Goal: Task Accomplishment & Management: Manage account settings

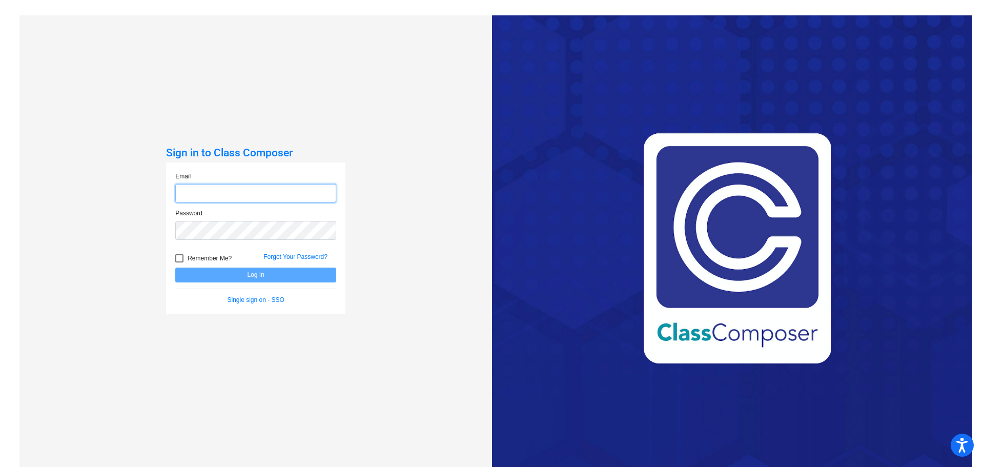
type input "[EMAIL_ADDRESS][PERSON_NAME][DOMAIN_NAME]"
click at [234, 274] on button "Log In" at bounding box center [255, 275] width 161 height 15
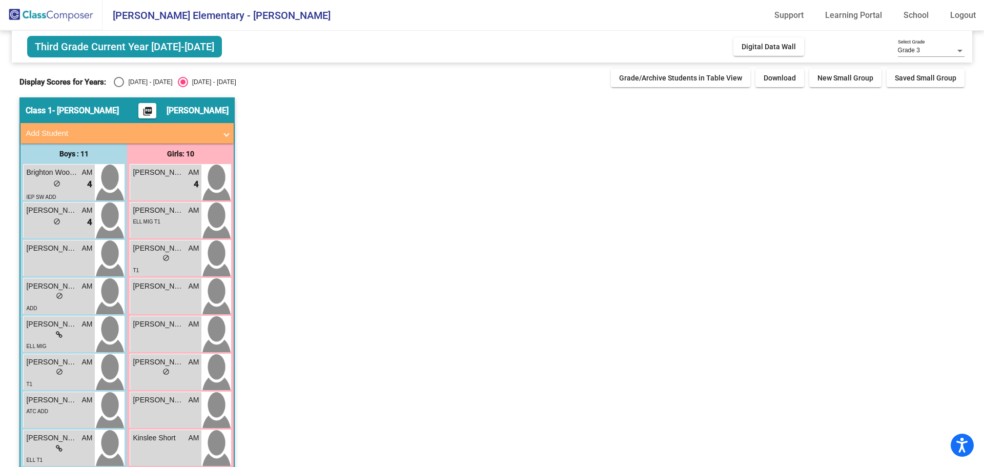
click at [120, 76] on div "Display Scores for Years: [DATE] - [DATE] [DATE] - [DATE] Grade/Archive Student…" at bounding box center [491, 78] width 945 height 18
click at [119, 84] on div "Select an option" at bounding box center [119, 82] width 10 height 10
click at [119, 87] on input "[DATE] - [DATE]" at bounding box center [118, 87] width 1 height 1
radio input "true"
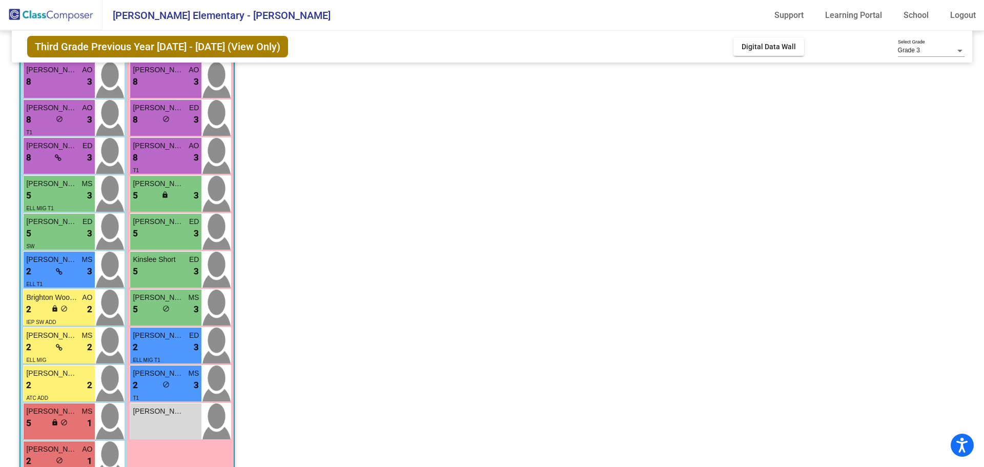
scroll to position [131, 0]
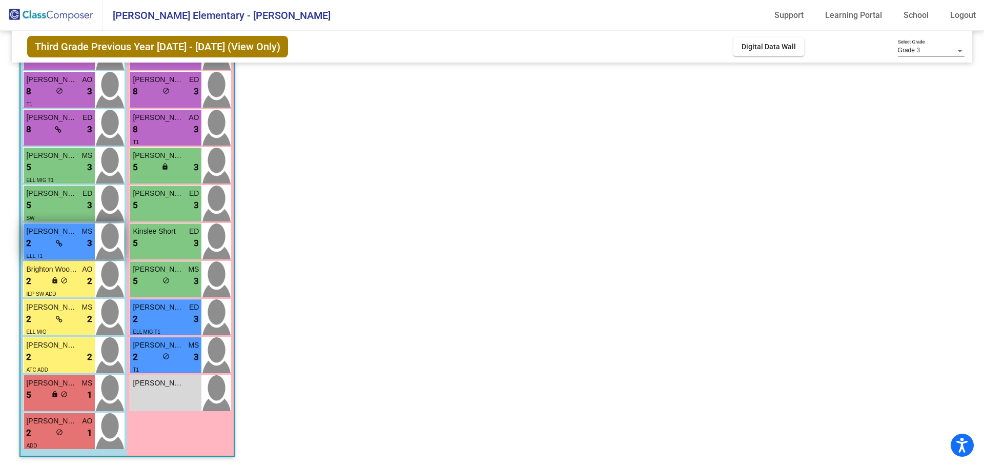
click at [43, 240] on div "2 lock do_not_disturb_alt 3" at bounding box center [59, 243] width 66 height 13
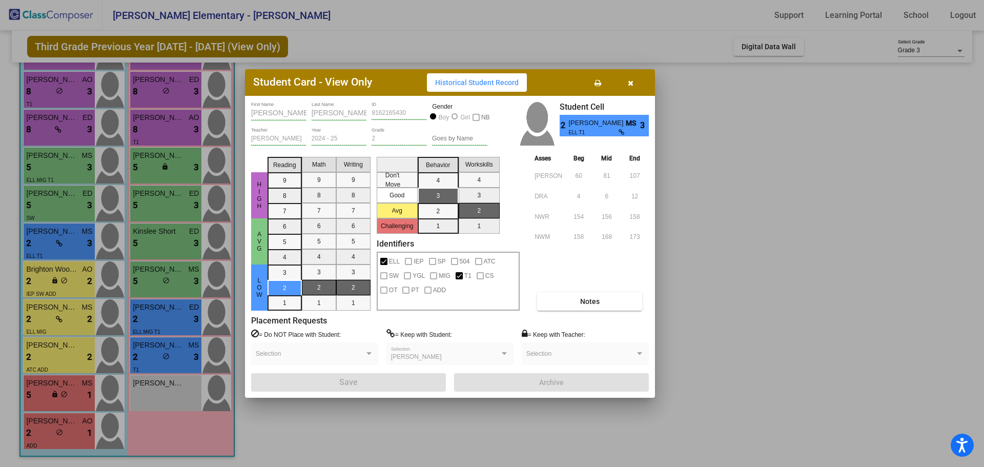
click at [629, 79] on icon "button" at bounding box center [631, 82] width 6 height 7
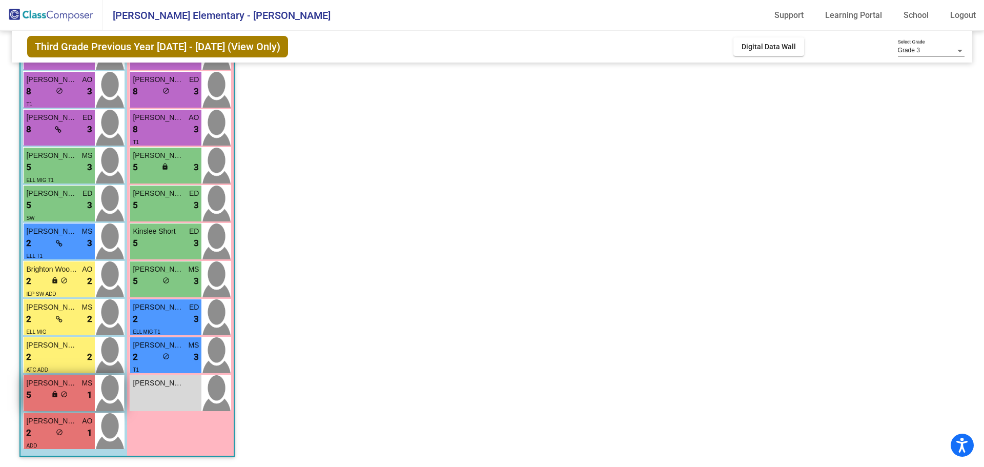
click at [42, 400] on div "5 lock do_not_disturb_alt 1" at bounding box center [59, 395] width 66 height 13
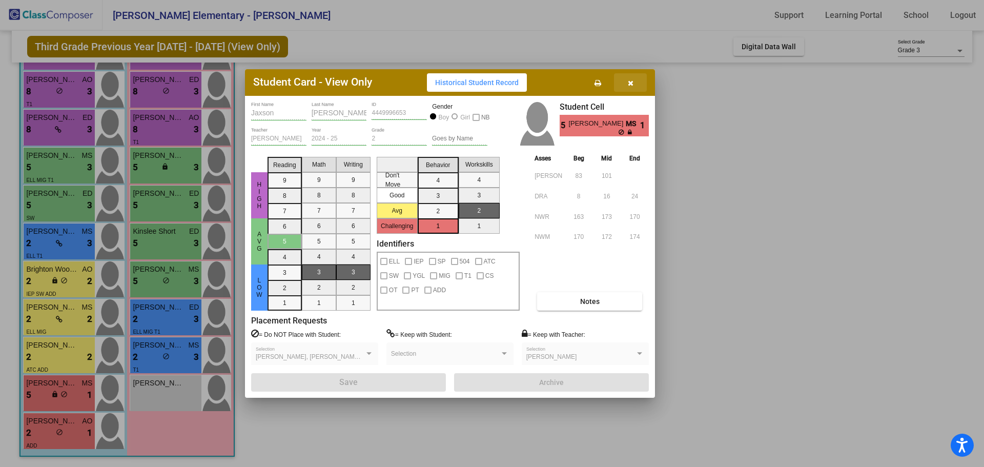
click at [635, 83] on button "button" at bounding box center [630, 82] width 33 height 18
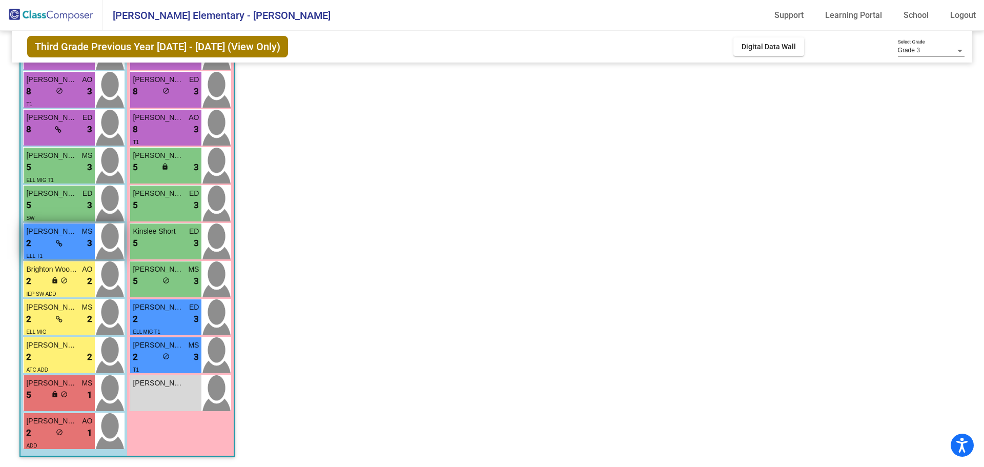
click at [65, 249] on div "2 lock do_not_disturb_alt 3" at bounding box center [59, 243] width 66 height 13
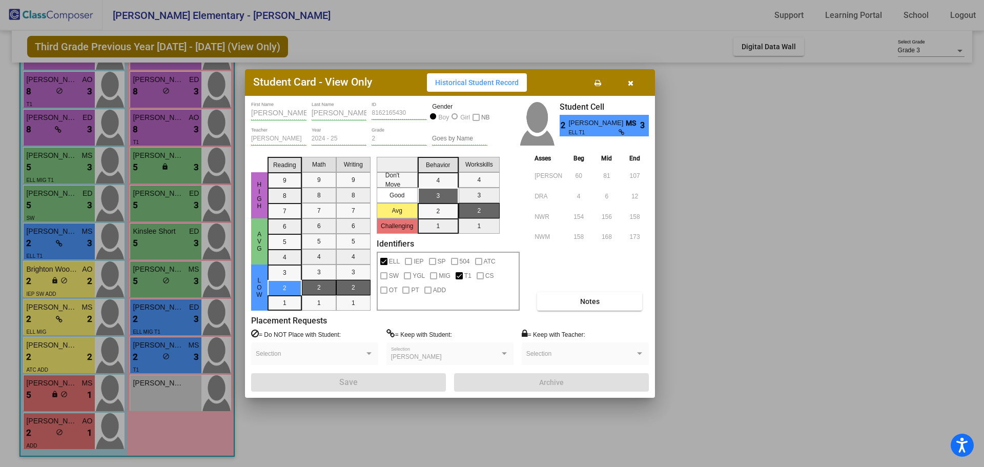
click at [633, 85] on button "button" at bounding box center [630, 82] width 33 height 18
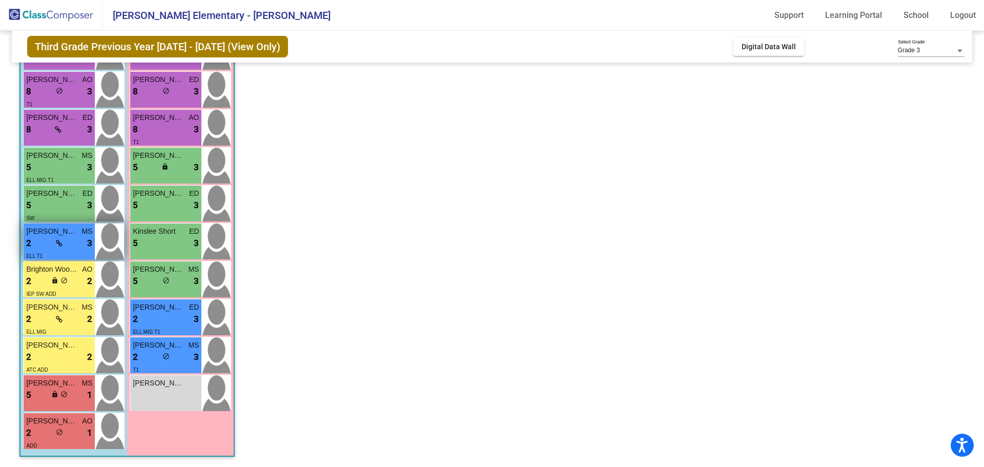
click at [35, 241] on div "2 lock do_not_disturb_alt 3" at bounding box center [59, 243] width 66 height 13
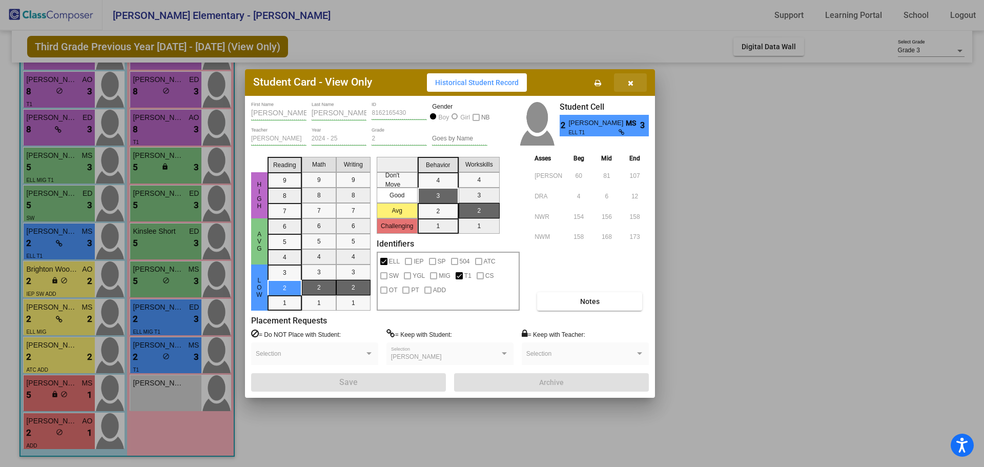
click at [632, 85] on icon "button" at bounding box center [631, 82] width 6 height 7
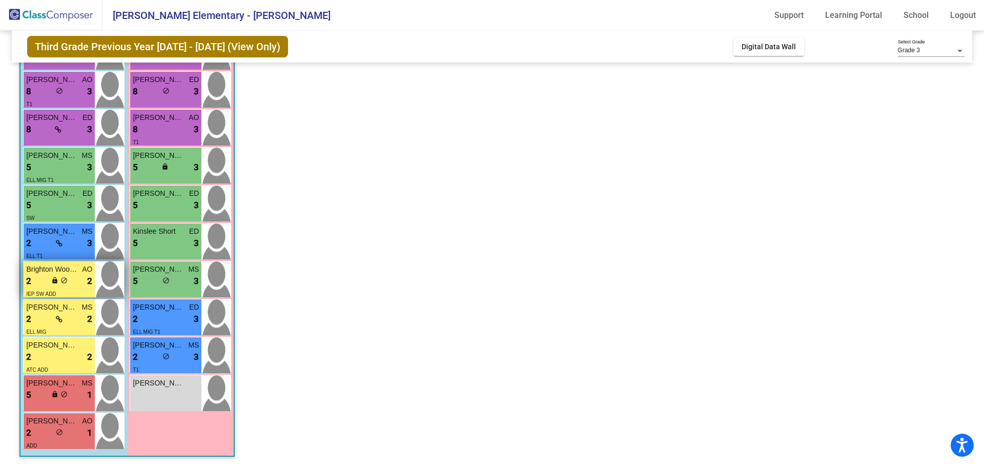
click at [72, 289] on div "IEP SW ADD" at bounding box center [59, 293] width 66 height 11
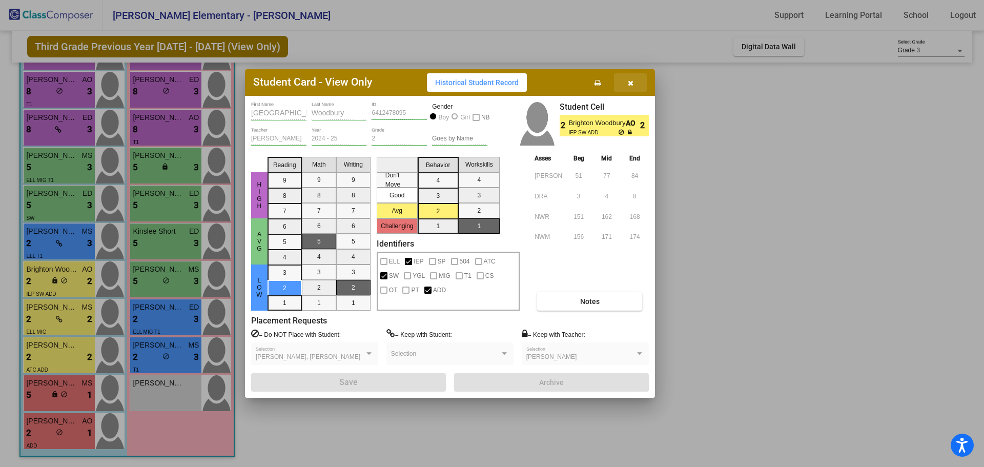
click at [635, 84] on button "button" at bounding box center [630, 82] width 33 height 18
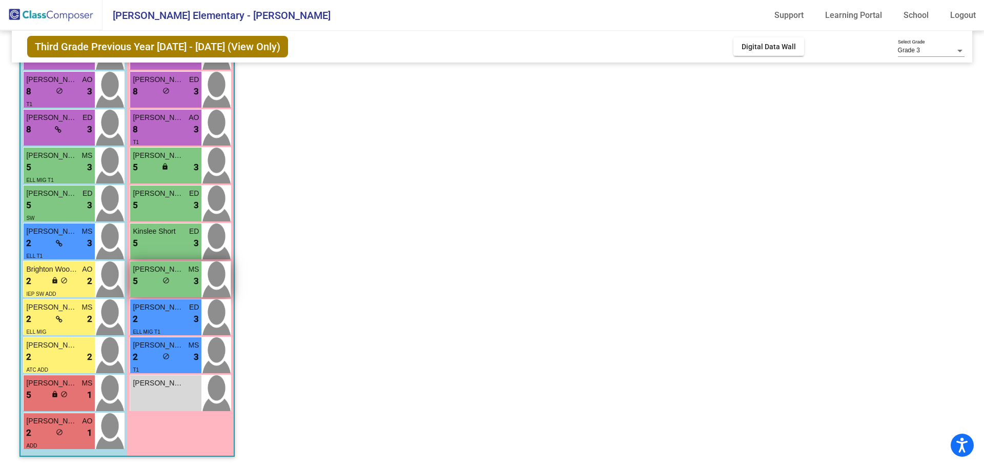
scroll to position [79, 0]
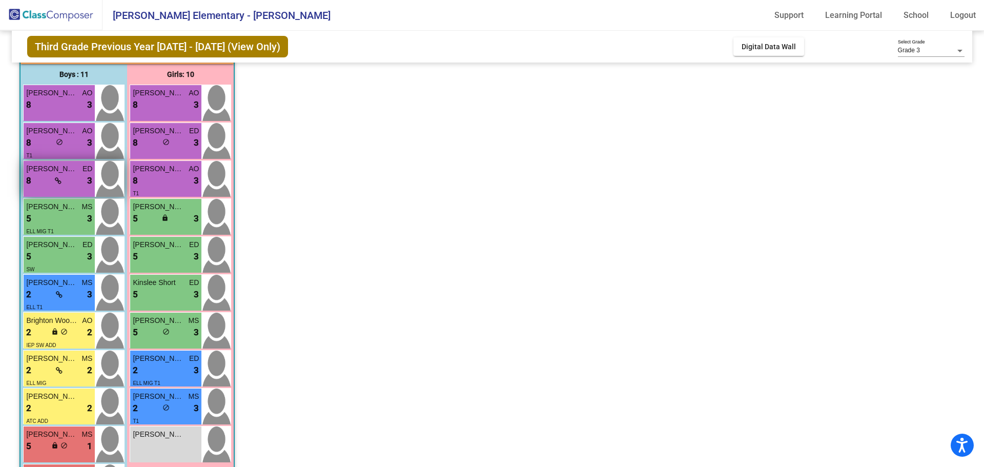
click at [72, 189] on div "[PERSON_NAME] ED 8 lock do_not_disturb_alt 3" at bounding box center [59, 179] width 71 height 36
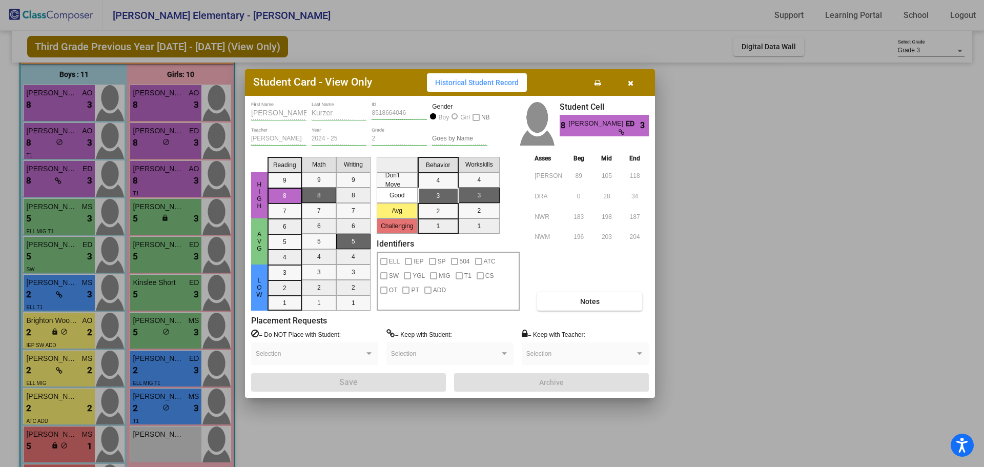
click at [633, 86] on button "button" at bounding box center [630, 82] width 33 height 18
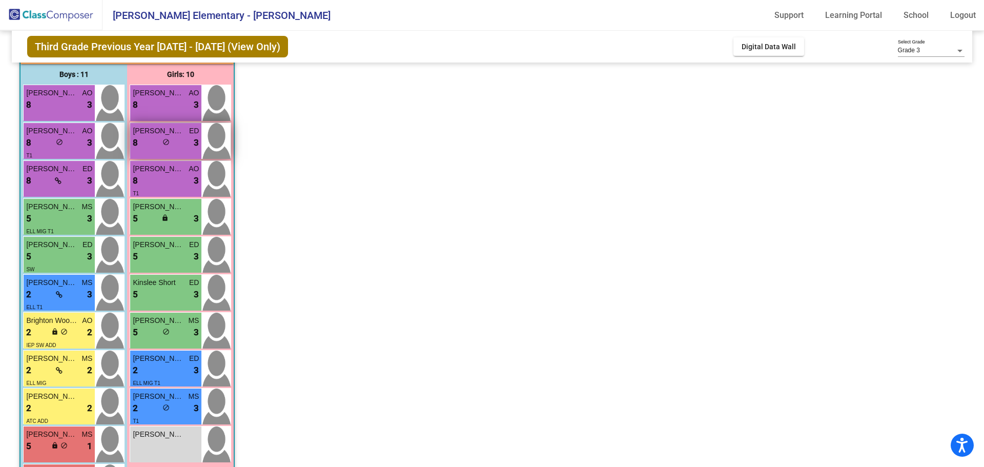
scroll to position [0, 0]
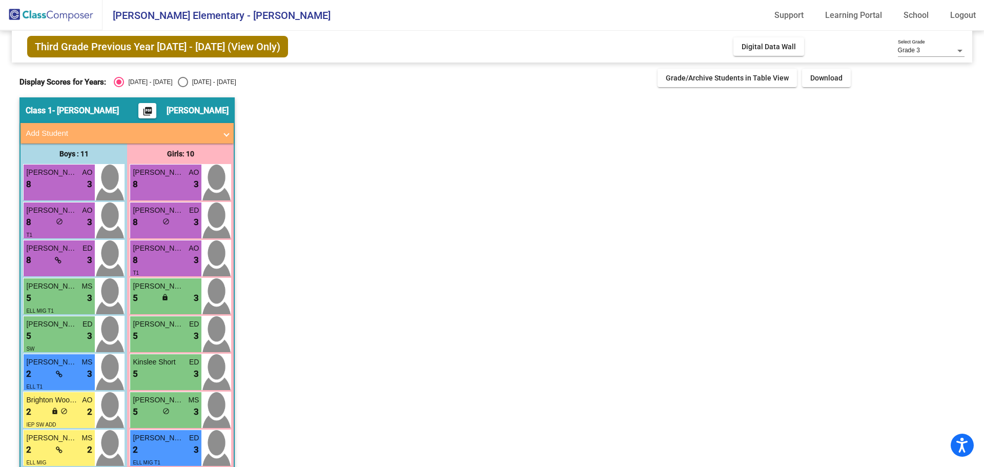
click at [194, 84] on div "[DATE] - [DATE]" at bounding box center [212, 81] width 48 height 9
click at [183, 87] on input "[DATE] - [DATE]" at bounding box center [182, 87] width 1 height 1
radio input "true"
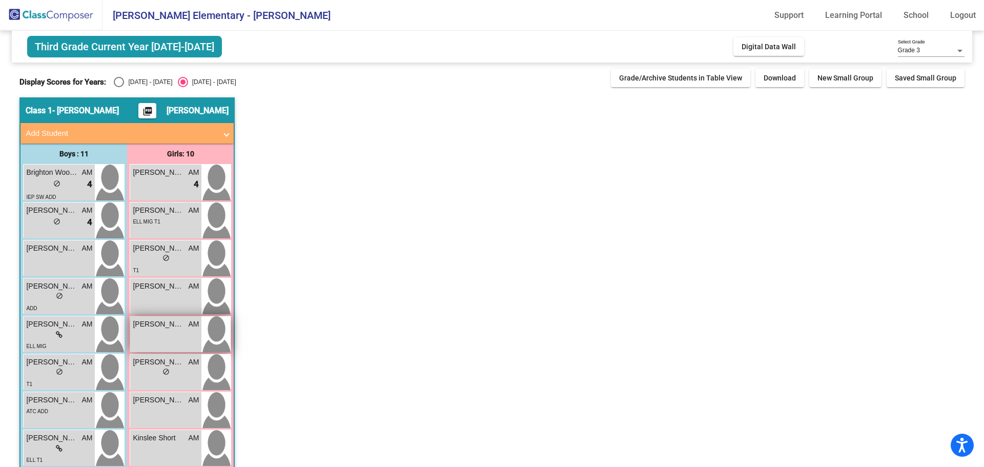
scroll to position [51, 0]
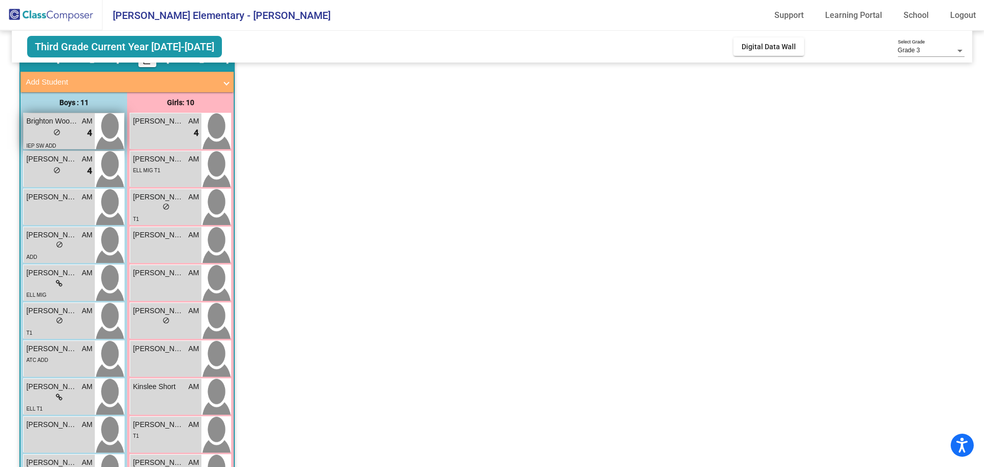
click at [53, 137] on div "lock do_not_disturb_alt" at bounding box center [56, 133] width 7 height 11
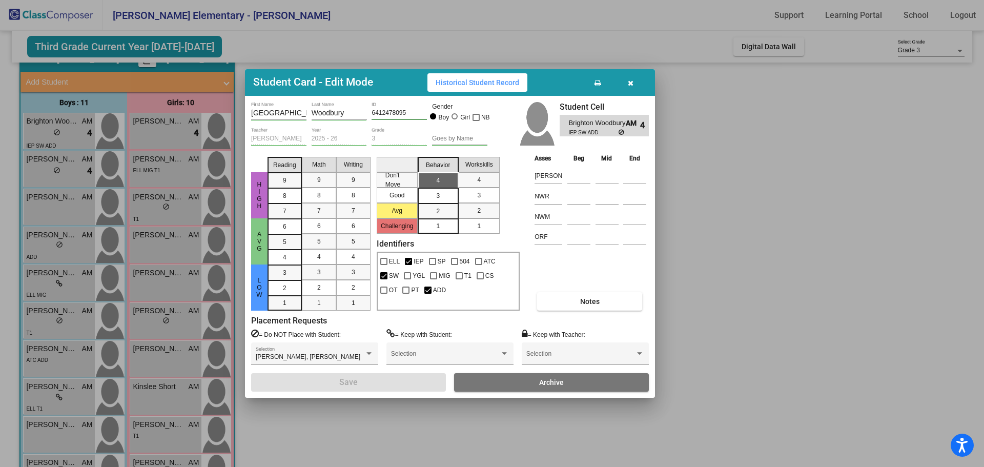
click at [632, 83] on icon "button" at bounding box center [631, 82] width 6 height 7
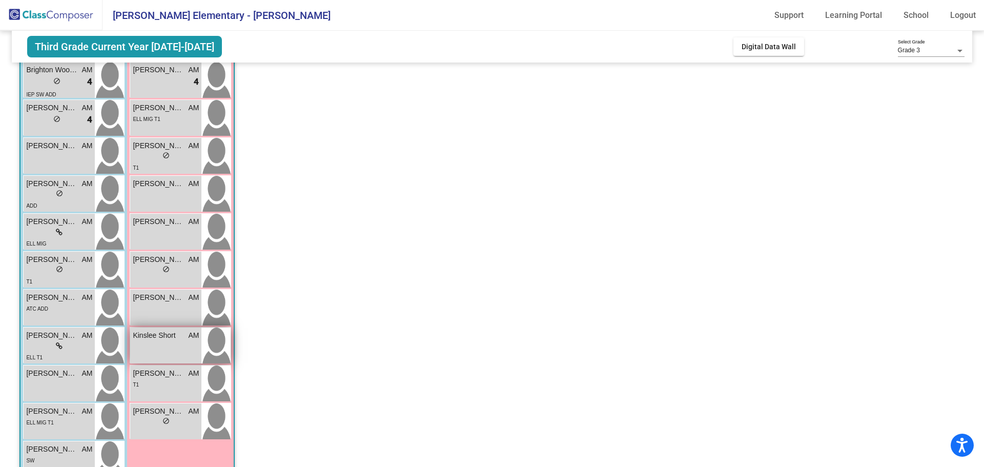
scroll to position [131, 0]
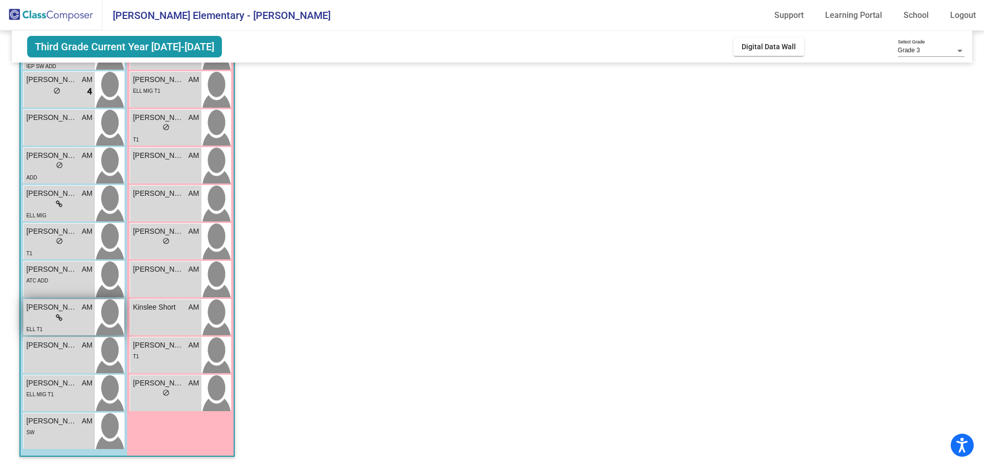
click at [35, 324] on div "ELL T1" at bounding box center [34, 328] width 16 height 11
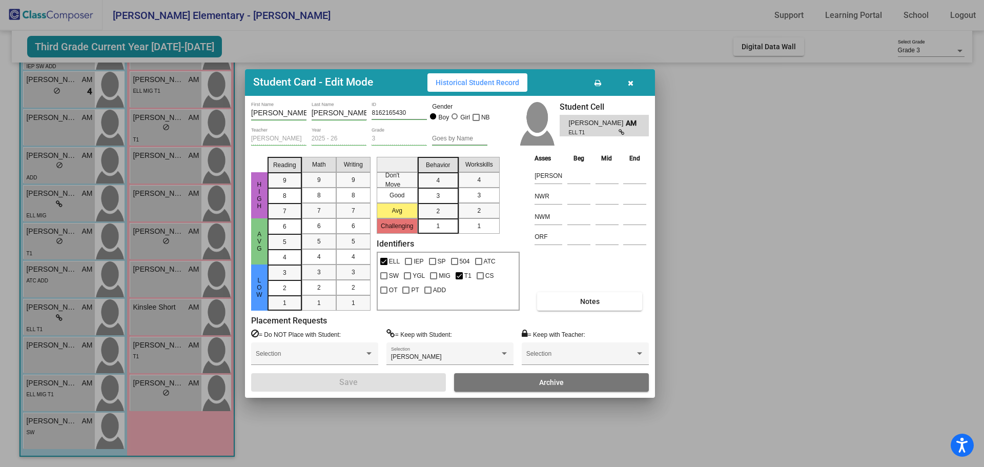
click at [635, 82] on button "button" at bounding box center [630, 82] width 33 height 18
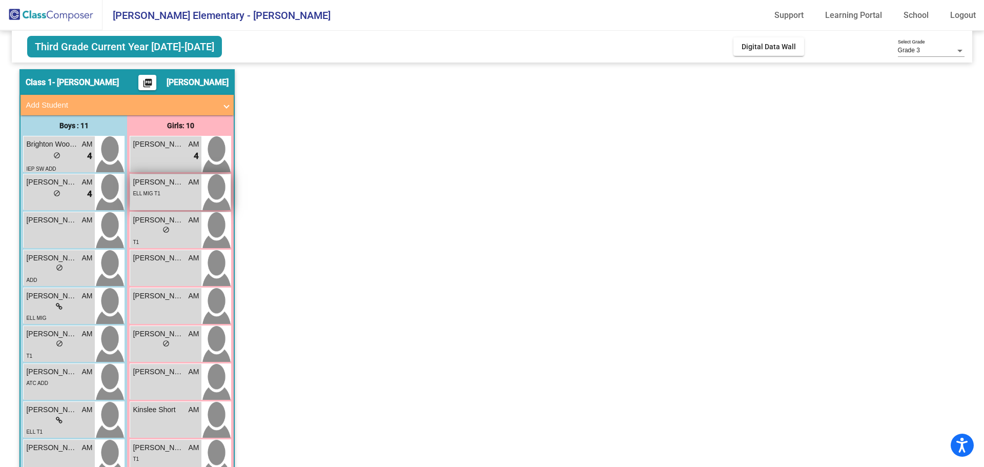
scroll to position [0, 0]
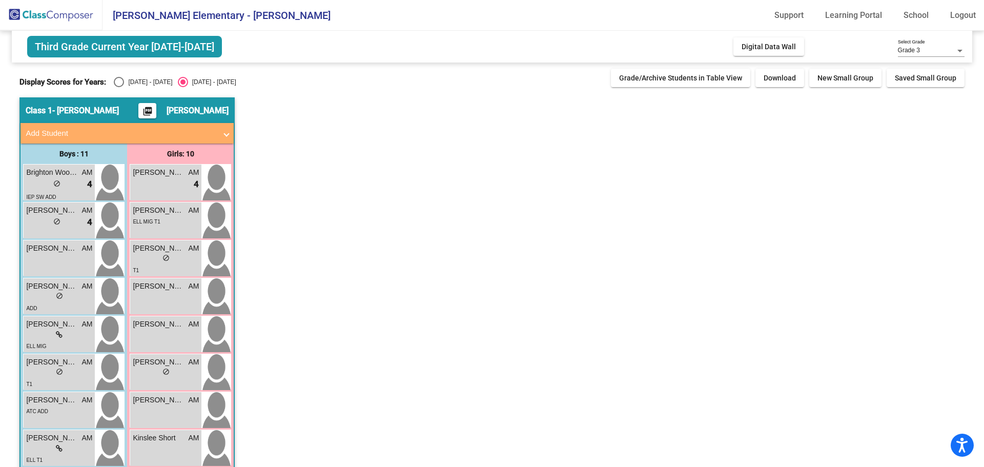
click at [133, 83] on div "[DATE] - [DATE]" at bounding box center [148, 81] width 48 height 9
click at [119, 87] on input "[DATE] - [DATE]" at bounding box center [118, 87] width 1 height 1
radio input "true"
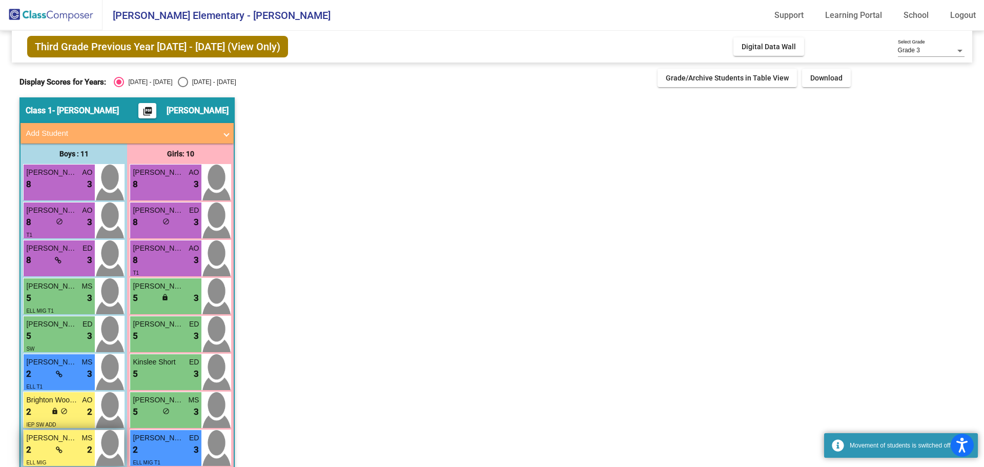
scroll to position [131, 0]
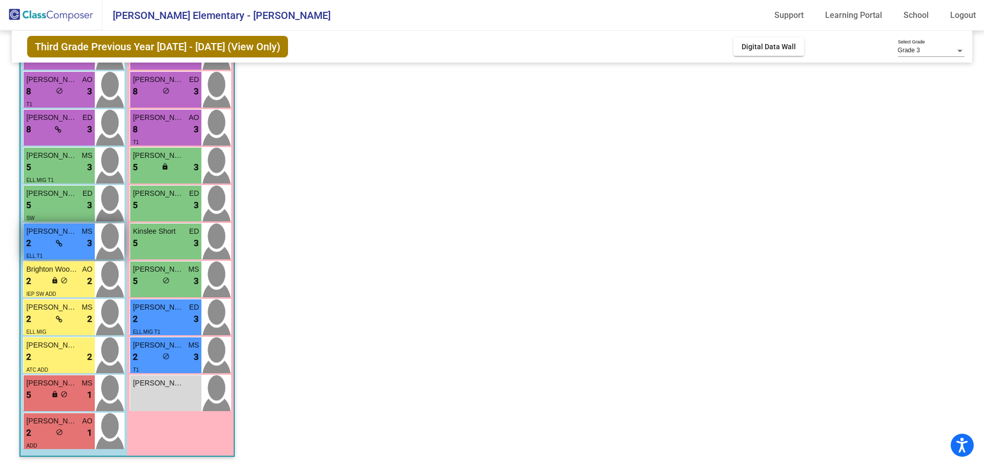
click at [42, 247] on div "2 lock do_not_disturb_alt 3" at bounding box center [59, 243] width 66 height 13
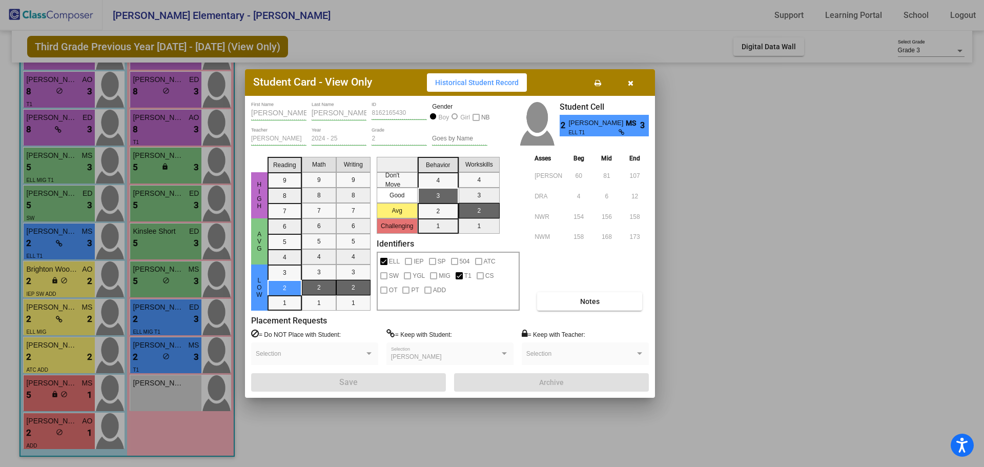
click at [631, 83] on icon "button" at bounding box center [631, 82] width 6 height 7
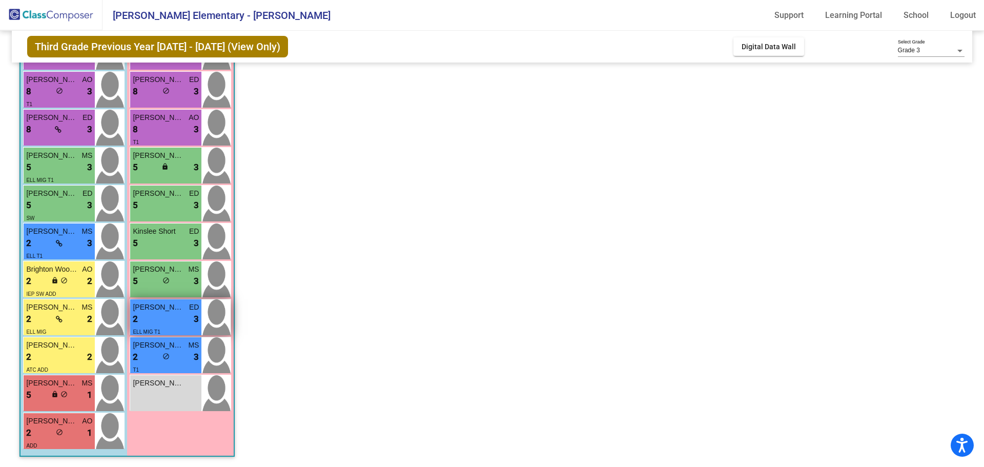
click at [155, 317] on div "2 lock do_not_disturb_alt 3" at bounding box center [166, 319] width 66 height 13
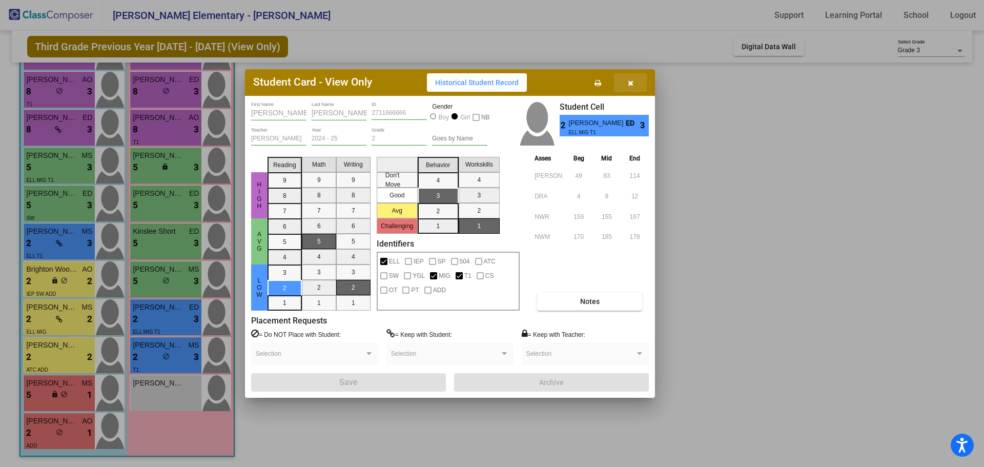
click at [632, 87] on button "button" at bounding box center [630, 82] width 33 height 18
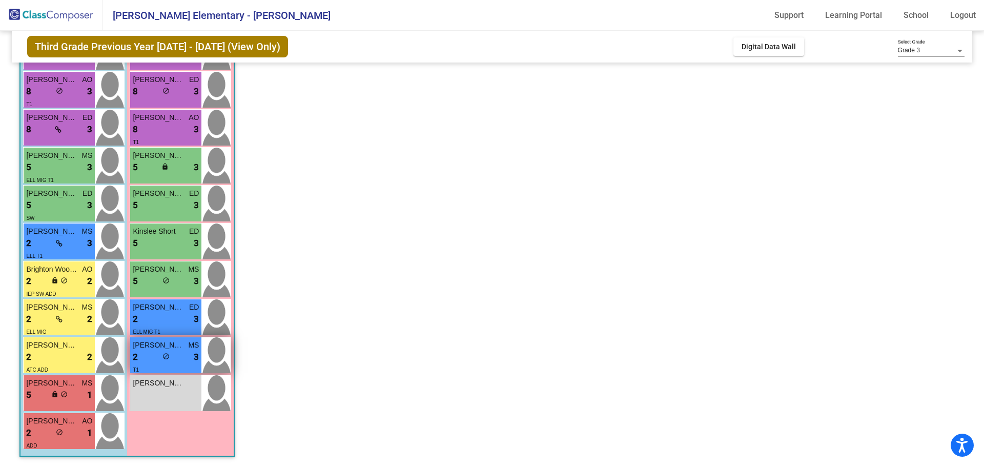
click at [160, 359] on div "2 lock do_not_disturb_alt 3" at bounding box center [166, 357] width 66 height 13
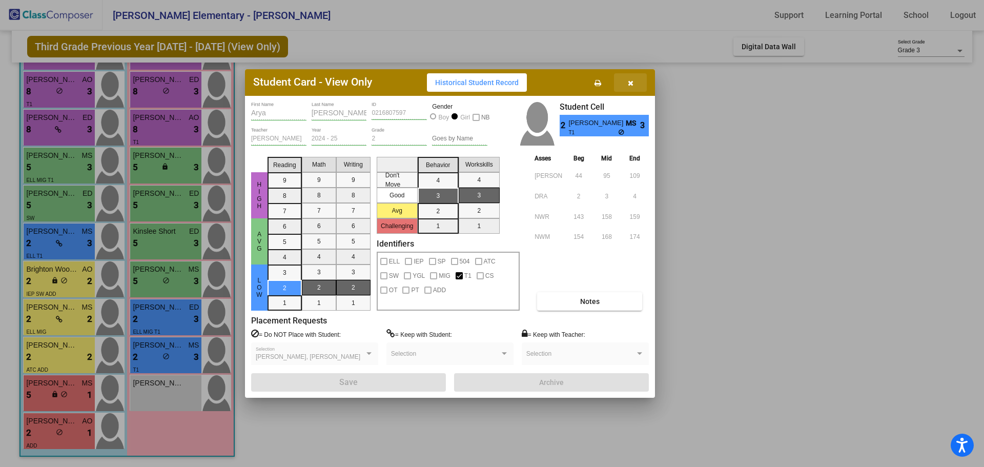
click at [635, 84] on button "button" at bounding box center [630, 82] width 33 height 18
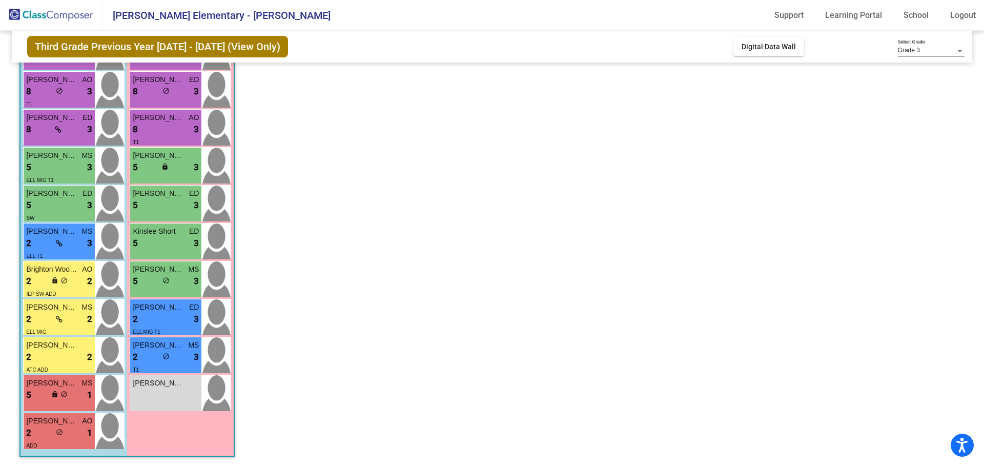
click at [627, 208] on app-classroom "Class 1 - Mokofsky picture_as_pdf [PERSON_NAME] Add Student First Name Last Nam…" at bounding box center [491, 217] width 945 height 500
